Goal: Task Accomplishment & Management: Manage account settings

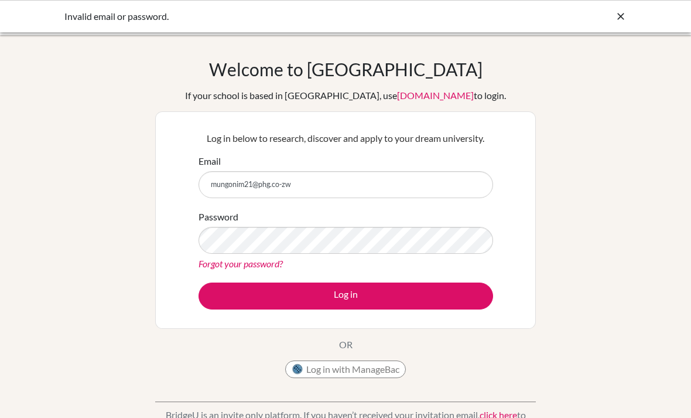
scroll to position [155, 0]
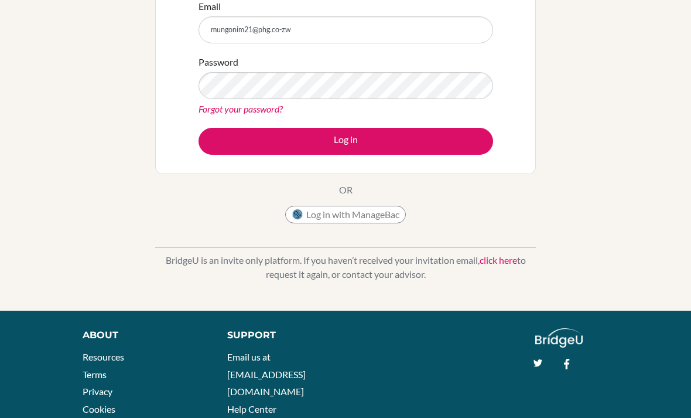
click at [439, 149] on button "Log in" at bounding box center [346, 141] width 295 height 27
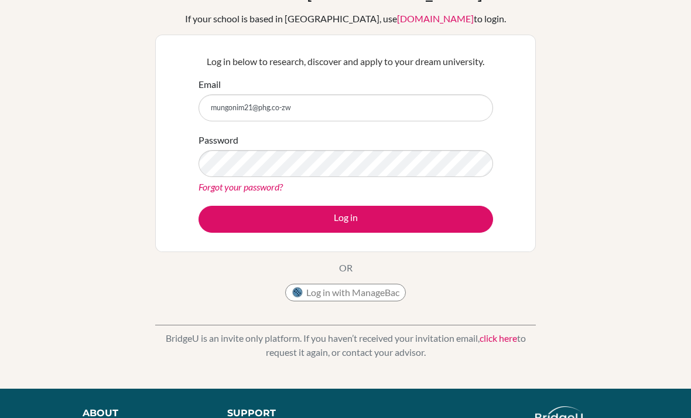
click at [434, 228] on button "Log in" at bounding box center [346, 219] width 295 height 27
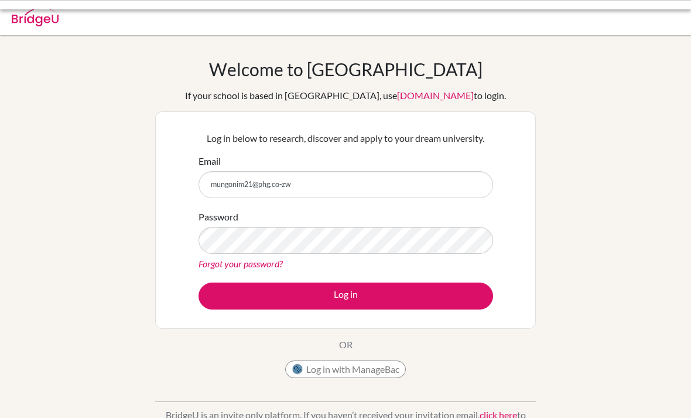
scroll to position [81, 0]
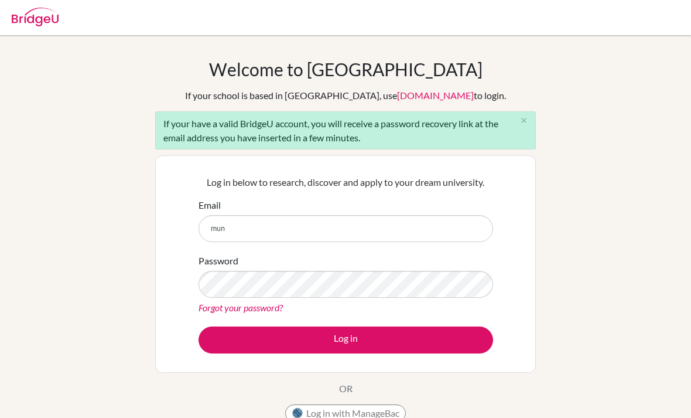
scroll to position [125, 0]
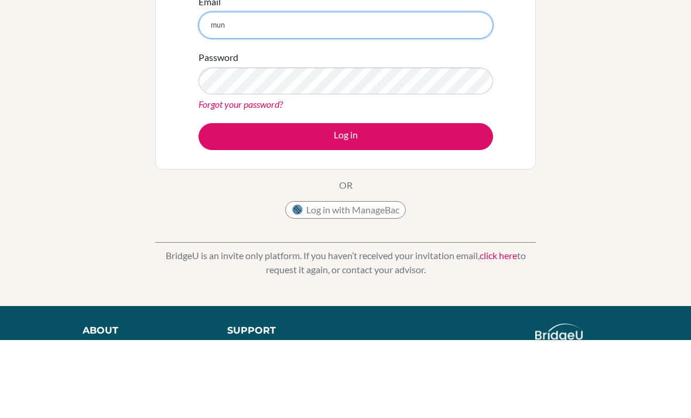
type input "mungonim21@phg.co-zw"
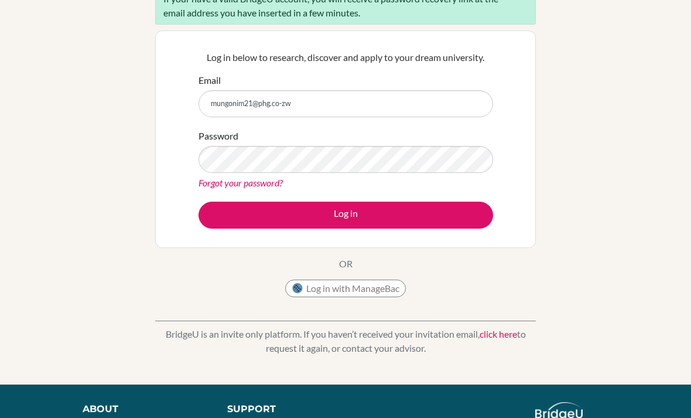
click at [433, 217] on button "Log in" at bounding box center [346, 214] width 295 height 27
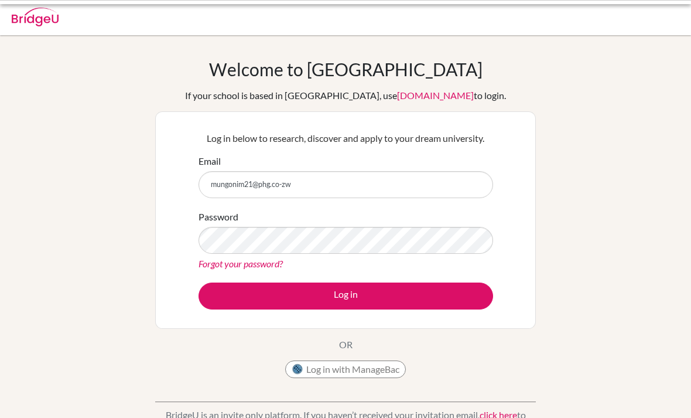
scroll to position [81, 0]
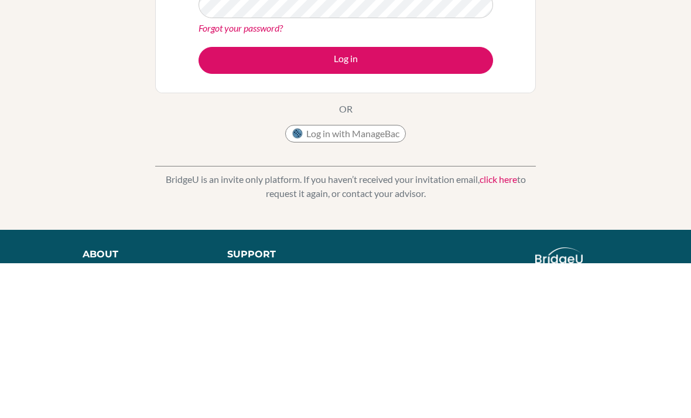
click at [457, 201] on button "Log in" at bounding box center [346, 214] width 295 height 27
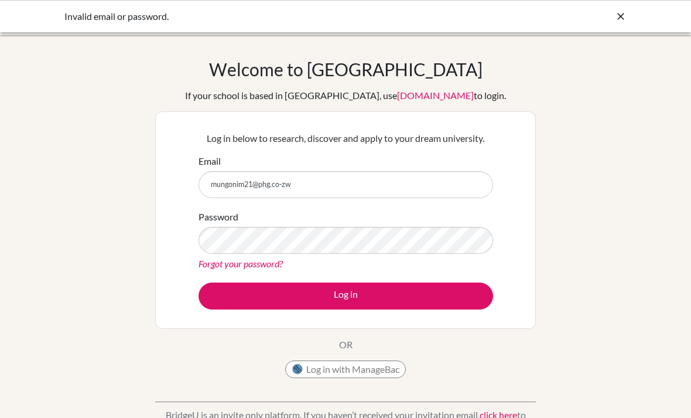
scroll to position [81, 0]
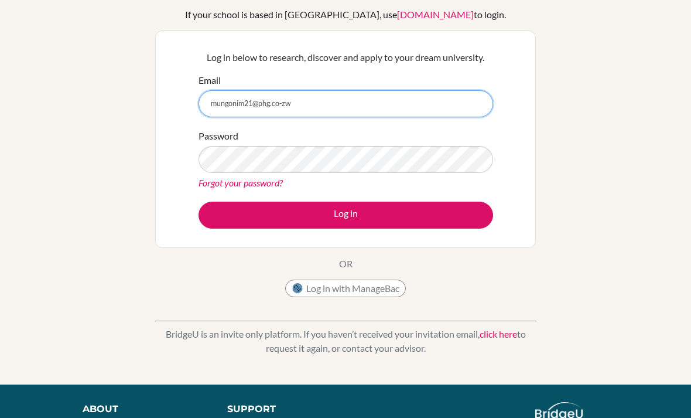
click at [283, 117] on input "mungonim21@phg.co-zw" at bounding box center [346, 103] width 295 height 27
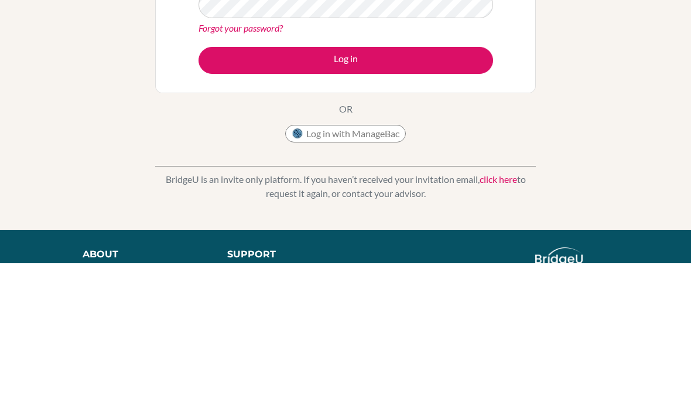
type input "mungonim21@phg.co-zw"
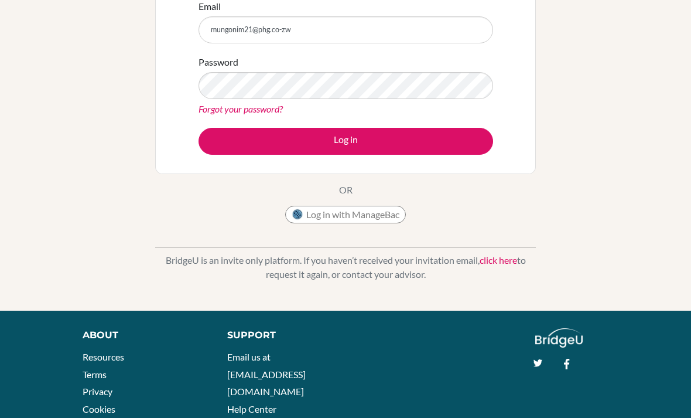
click at [436, 149] on button "Log in" at bounding box center [346, 141] width 295 height 27
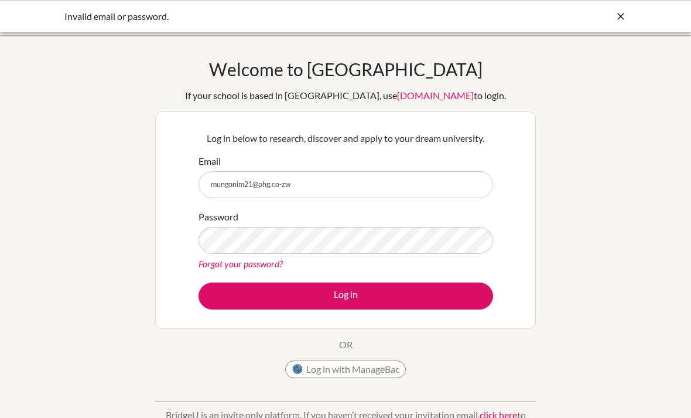
click at [280, 182] on input "mungonim21@phg.co-zw" at bounding box center [346, 184] width 295 height 27
click at [279, 184] on input "mungonim21@phg.co-zw" at bounding box center [346, 184] width 295 height 27
click at [276, 180] on input "mungonim21@phg.co-zw" at bounding box center [346, 184] width 295 height 27
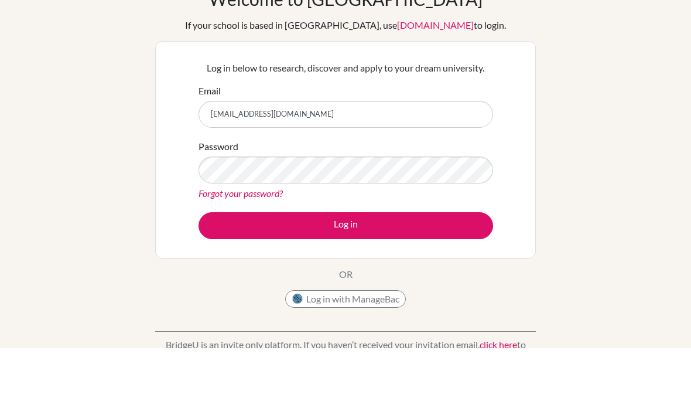
type input "mungonim21@phg.co.zw"
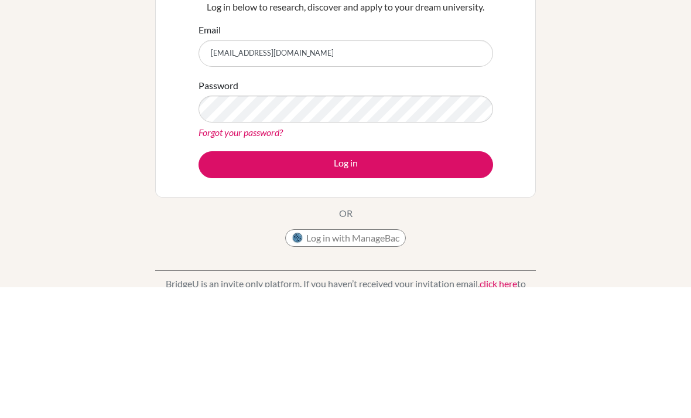
click at [451, 282] on button "Log in" at bounding box center [346, 295] width 295 height 27
